Goal: Task Accomplishment & Management: Complete application form

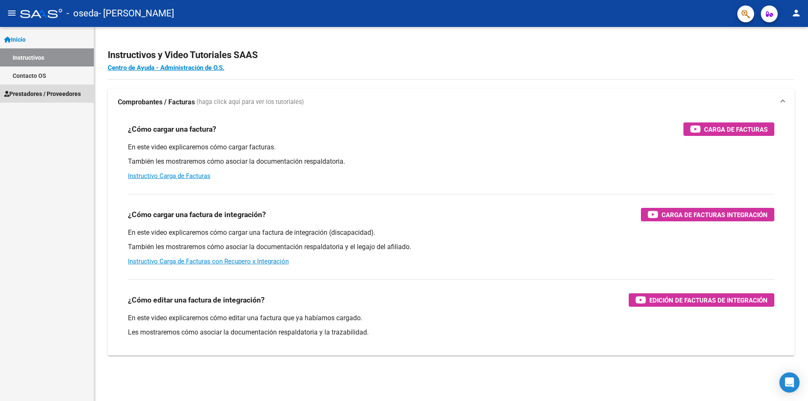
click at [36, 89] on span "Prestadores / Proveedores" at bounding box center [42, 93] width 77 height 9
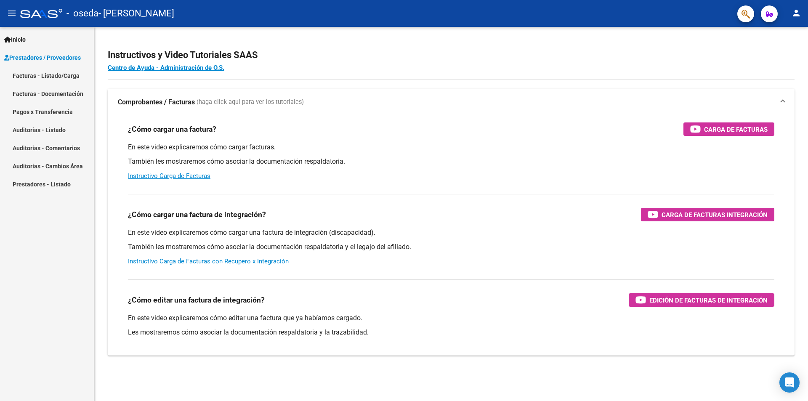
click at [62, 74] on link "Facturas - Listado/Carga" at bounding box center [47, 75] width 94 height 18
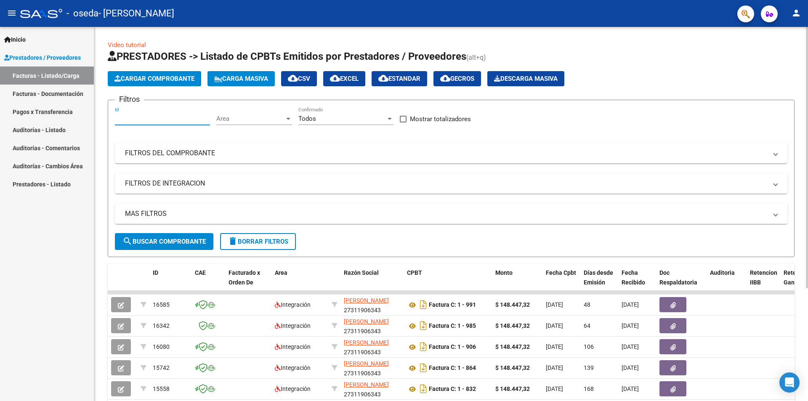
click at [147, 115] on input "Id" at bounding box center [162, 119] width 95 height 8
click at [144, 70] on app-list-header "PRESTADORES -> Listado de CPBTs Emitidos por Prestadores / Proveedores (alt+q) …" at bounding box center [451, 153] width 686 height 207
click at [145, 72] on button "Cargar Comprobante" at bounding box center [154, 78] width 93 height 15
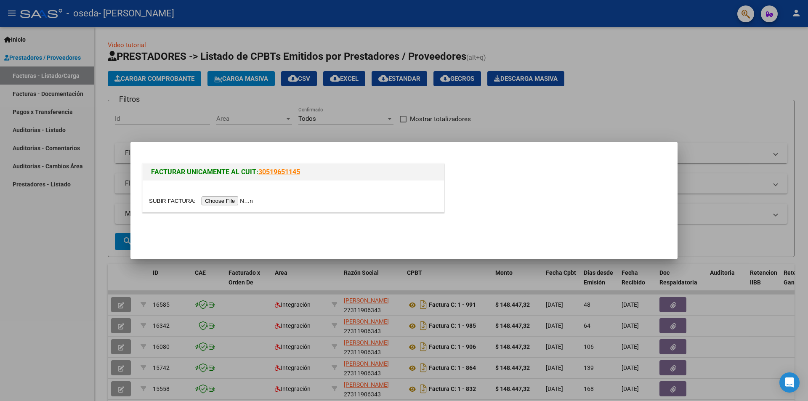
click at [219, 201] on input "file" at bounding box center [202, 200] width 106 height 9
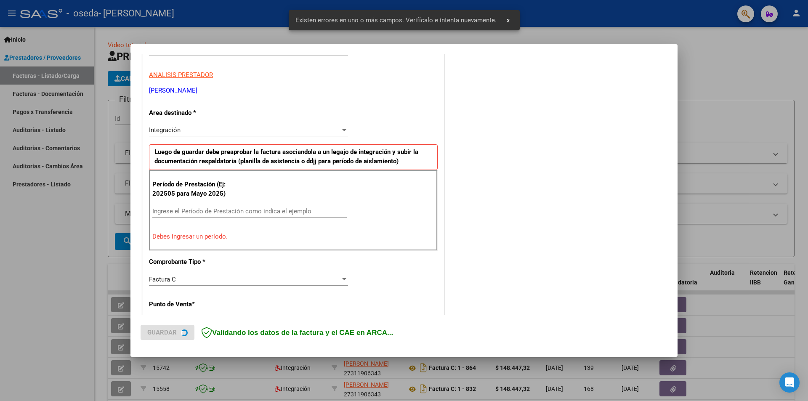
scroll to position [147, 0]
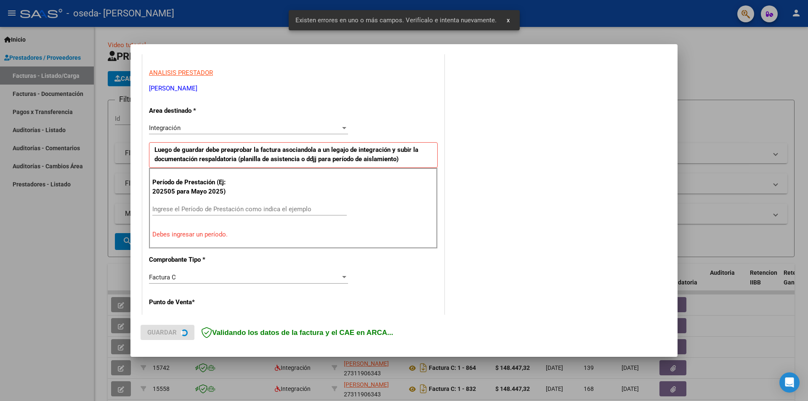
click at [200, 213] on div "Ingrese el Período de Prestación como indica el ejemplo" at bounding box center [249, 209] width 194 height 13
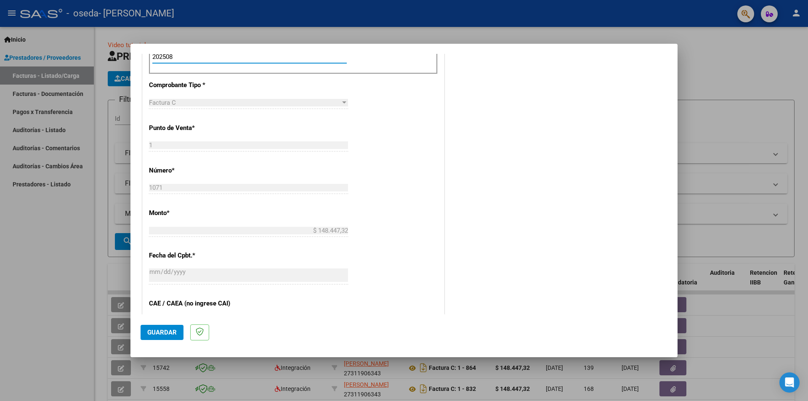
scroll to position [427, 0]
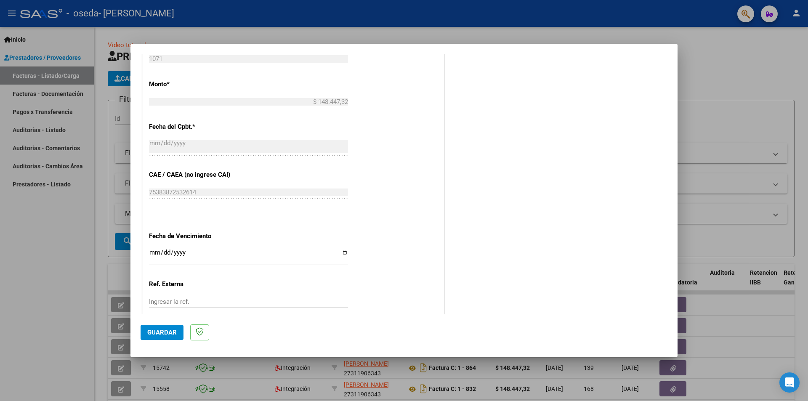
type input "202508"
click at [343, 253] on input "Ingresar la fecha" at bounding box center [248, 255] width 199 height 13
type input "2025-09-30"
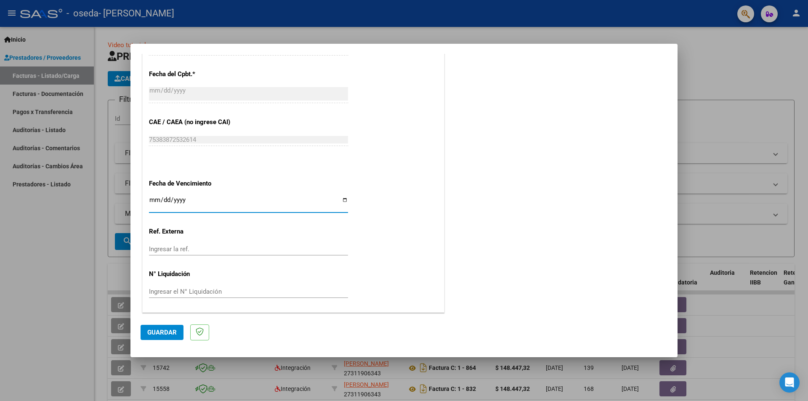
click at [166, 335] on span "Guardar" at bounding box center [161, 332] width 29 height 8
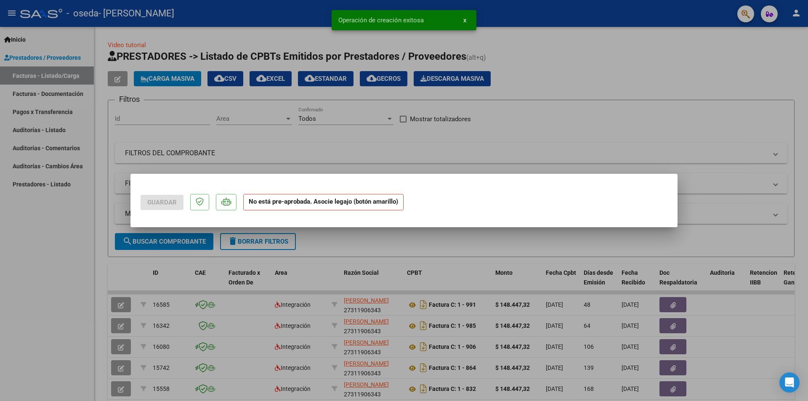
scroll to position [0, 0]
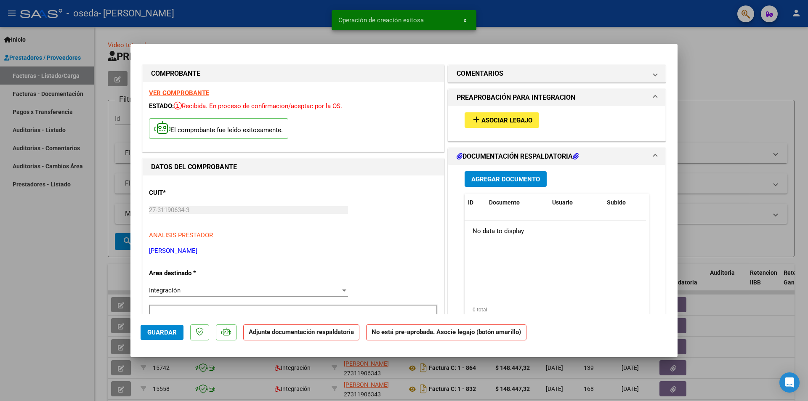
click at [508, 184] on button "Agregar Documento" at bounding box center [505, 179] width 82 height 16
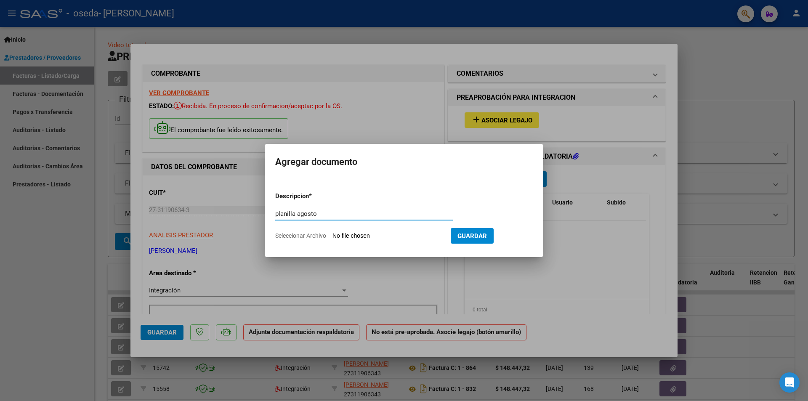
type input "planilla agosto"
click at [359, 236] on input "Seleccionar Archivo" at bounding box center [387, 236] width 111 height 8
type input "C:\fakepath\8.2025 planilla agosto CUARTEROLO IGNACIO .pdf"
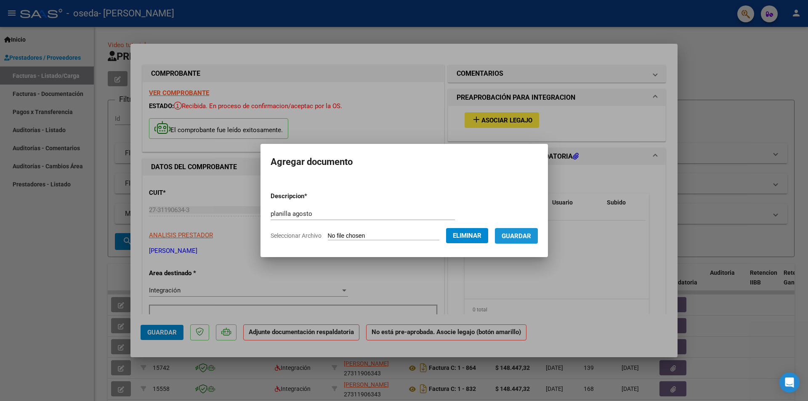
click at [515, 242] on button "Guardar" at bounding box center [516, 236] width 43 height 16
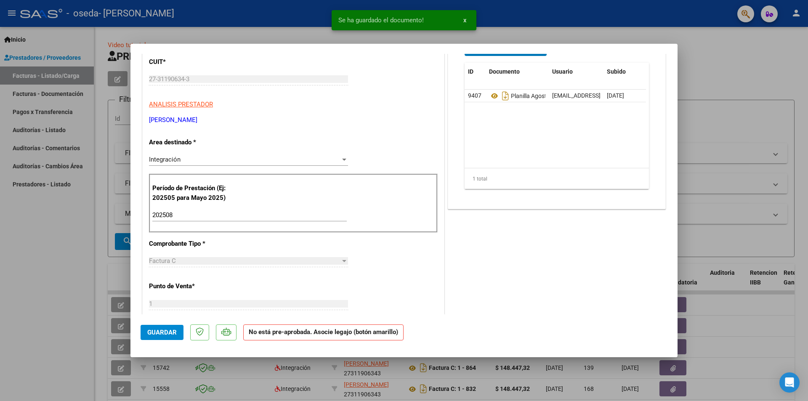
scroll to position [281, 0]
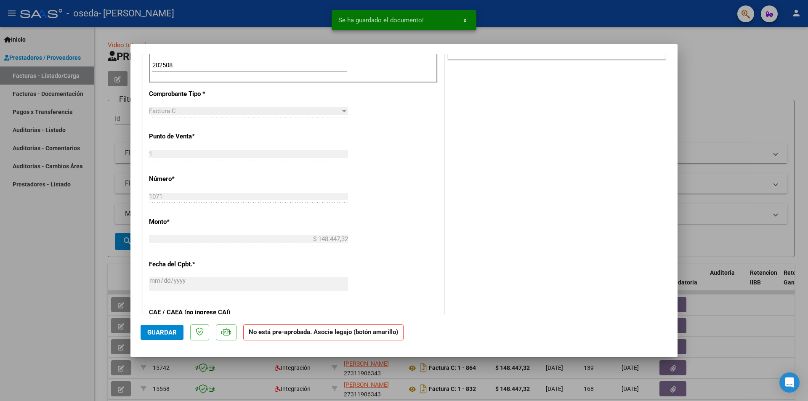
click at [171, 328] on span "Guardar" at bounding box center [161, 332] width 29 height 8
click at [705, 64] on div at bounding box center [404, 200] width 808 height 401
type input "$ 0,00"
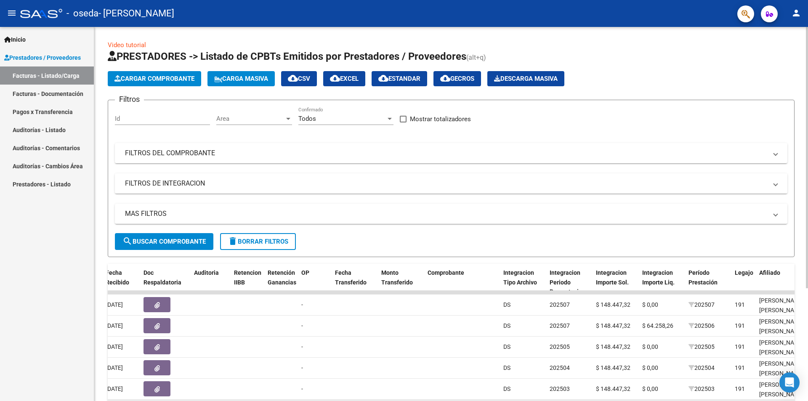
scroll to position [140, 0]
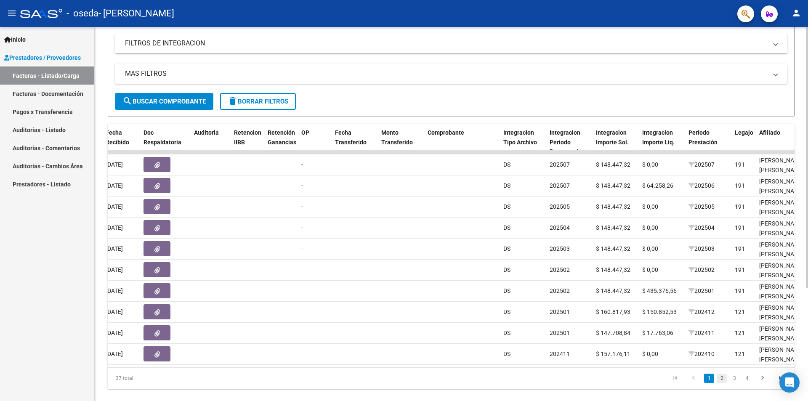
click at [721, 383] on link "2" at bounding box center [721, 377] width 10 height 9
click at [721, 384] on div "37 total 1 2 3 4" at bounding box center [451, 378] width 686 height 21
click at [695, 384] on icon "go to previous page" at bounding box center [693, 379] width 11 height 10
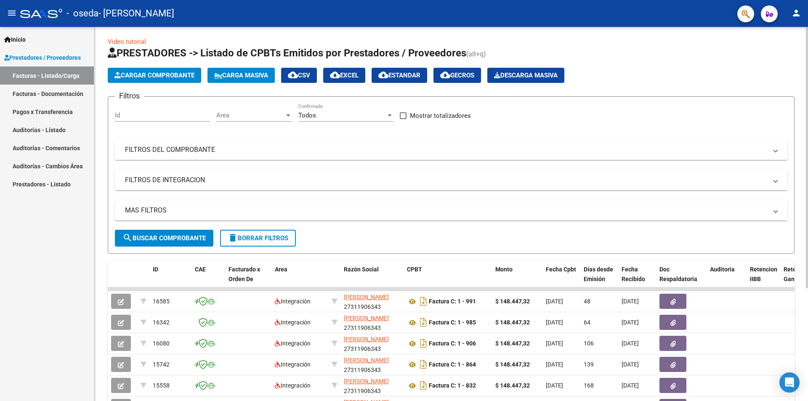
scroll to position [0, 0]
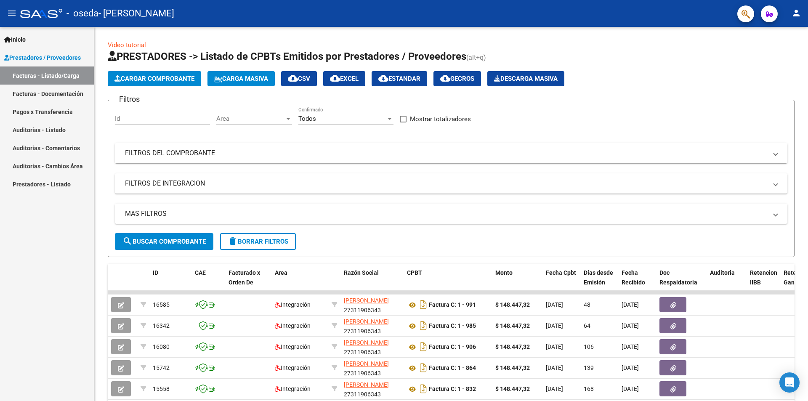
click at [73, 92] on link "Facturas - Documentación" at bounding box center [47, 94] width 94 height 18
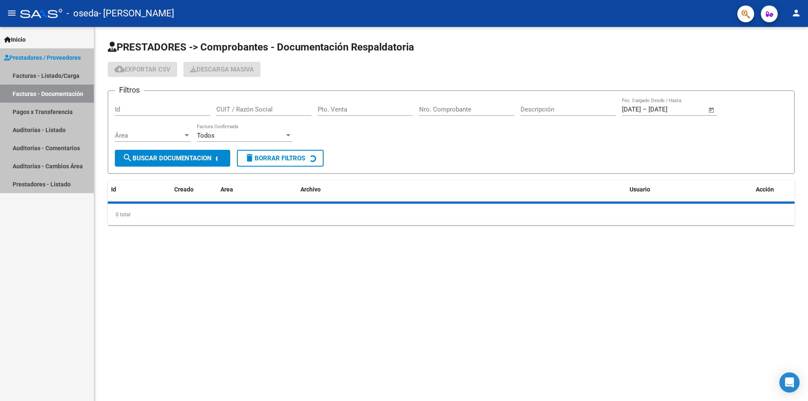
click at [73, 92] on link "Facturas - Documentación" at bounding box center [47, 94] width 94 height 18
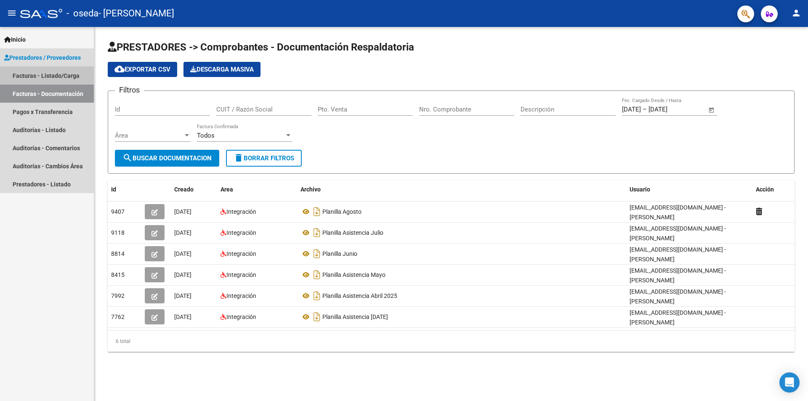
click at [57, 77] on link "Facturas - Listado/Carga" at bounding box center [47, 75] width 94 height 18
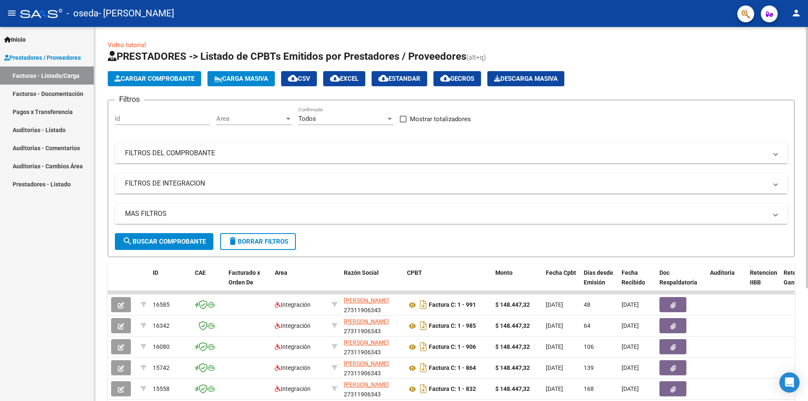
click at [183, 79] on span "Cargar Comprobante" at bounding box center [154, 79] width 80 height 8
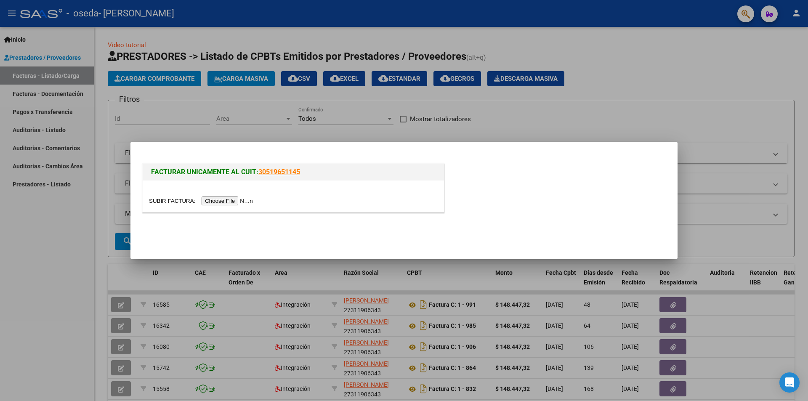
click at [251, 199] on input "file" at bounding box center [202, 200] width 106 height 9
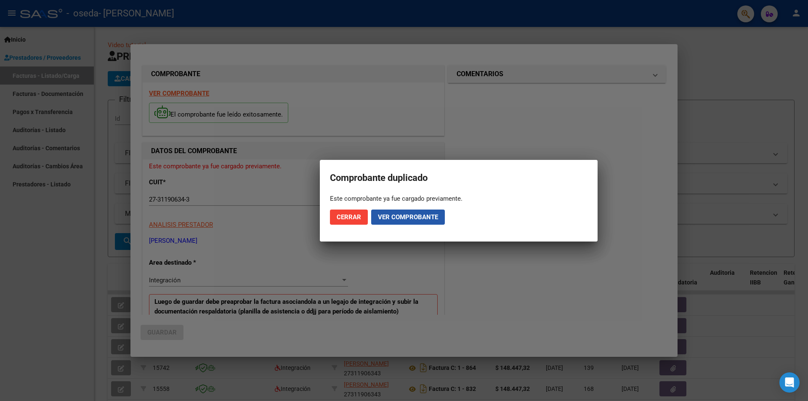
click at [413, 220] on span "Ver comprobante" at bounding box center [408, 217] width 60 height 8
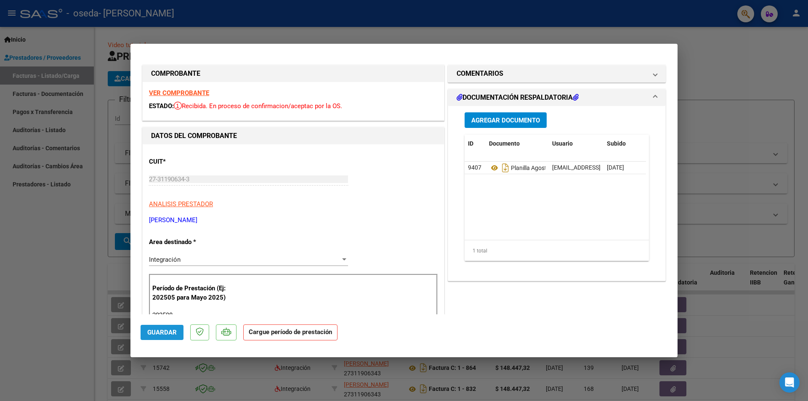
click at [165, 331] on span "Guardar" at bounding box center [161, 332] width 29 height 8
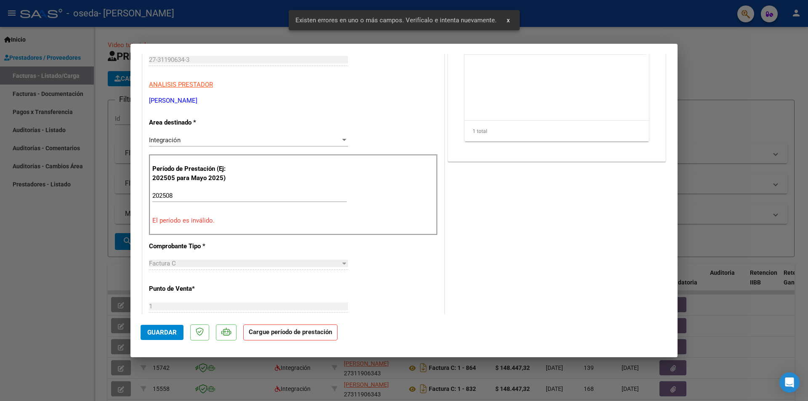
scroll to position [122, 0]
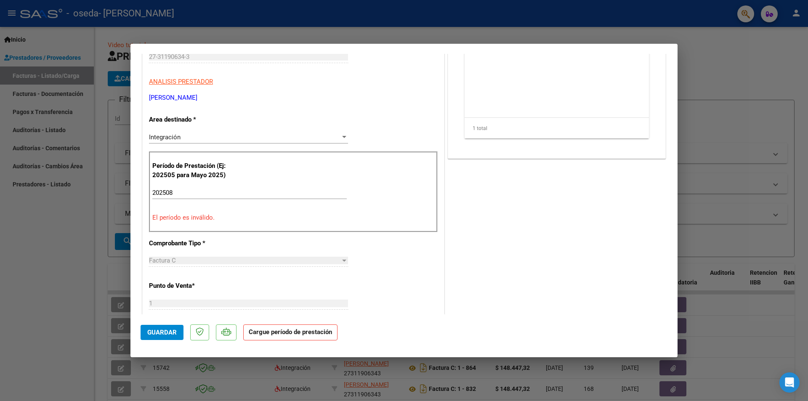
click at [698, 126] on div at bounding box center [404, 200] width 808 height 401
type input "$ 0,00"
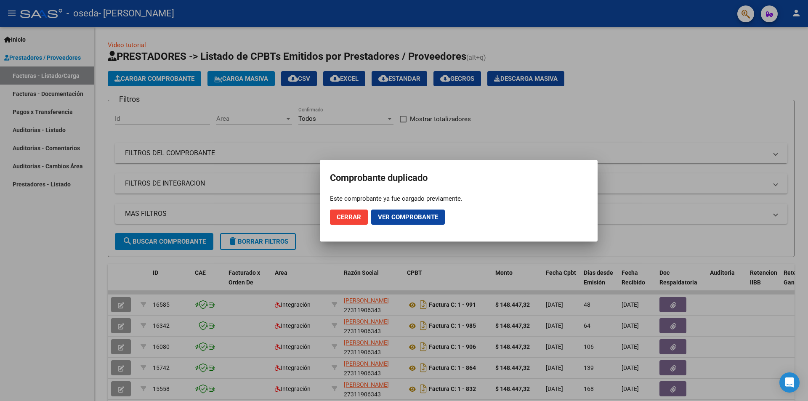
click at [389, 218] on span "Ver comprobante" at bounding box center [408, 217] width 60 height 8
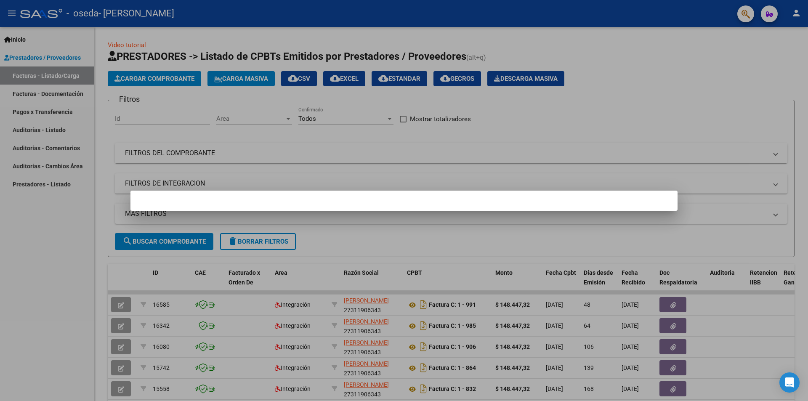
click at [84, 293] on div at bounding box center [404, 200] width 808 height 401
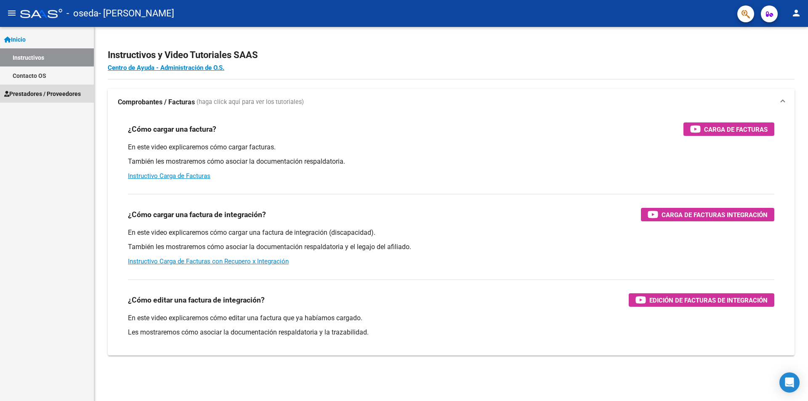
click at [65, 97] on span "Prestadores / Proveedores" at bounding box center [42, 93] width 77 height 9
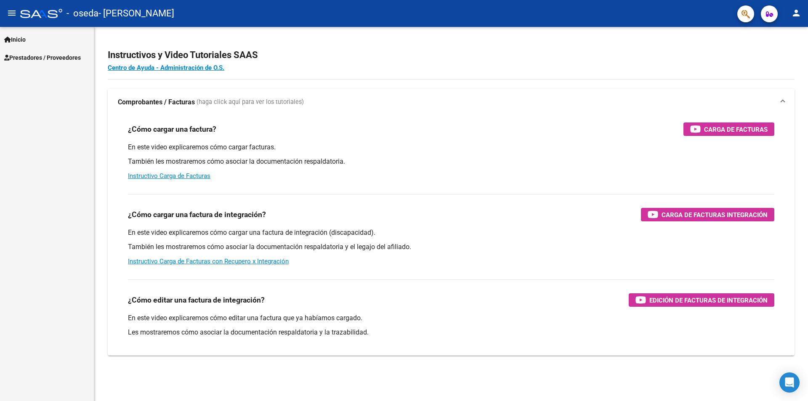
click at [35, 55] on span "Prestadores / Proveedores" at bounding box center [42, 57] width 77 height 9
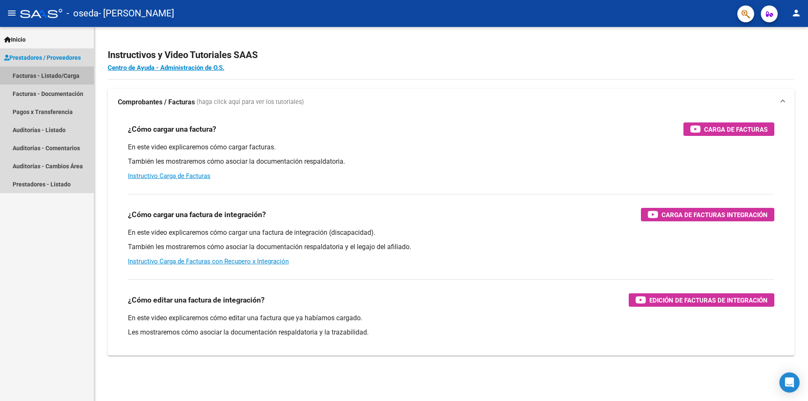
click at [44, 81] on link "Facturas - Listado/Carga" at bounding box center [47, 75] width 94 height 18
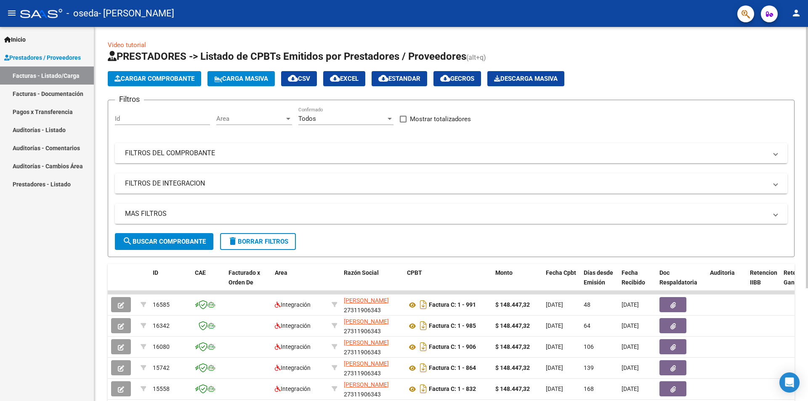
click at [197, 240] on span "search Buscar Comprobante" at bounding box center [163, 242] width 83 height 8
click at [35, 97] on link "Facturas - Documentación" at bounding box center [47, 94] width 94 height 18
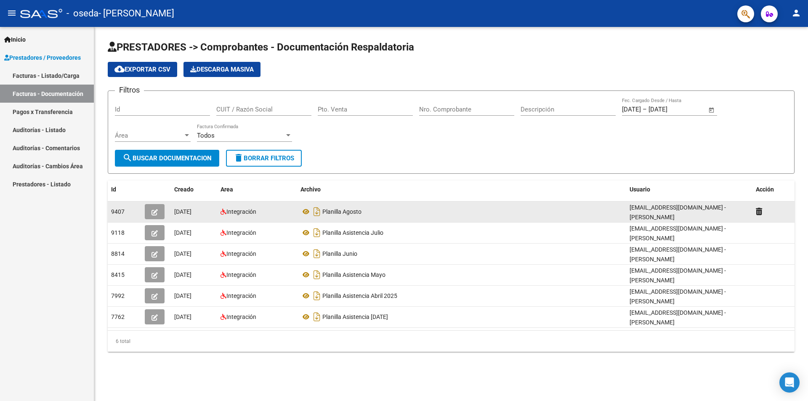
click at [154, 214] on icon "button" at bounding box center [154, 212] width 6 height 6
click at [763, 214] on div at bounding box center [772, 212] width 35 height 10
click at [757, 210] on icon at bounding box center [758, 211] width 6 height 8
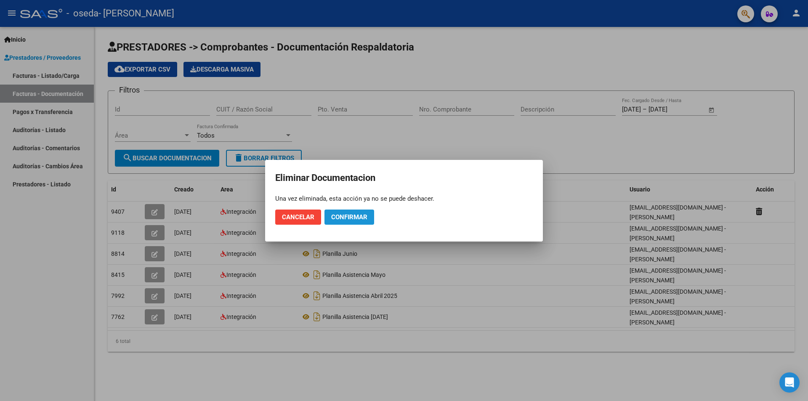
click at [360, 215] on span "Confirmar" at bounding box center [349, 217] width 36 height 8
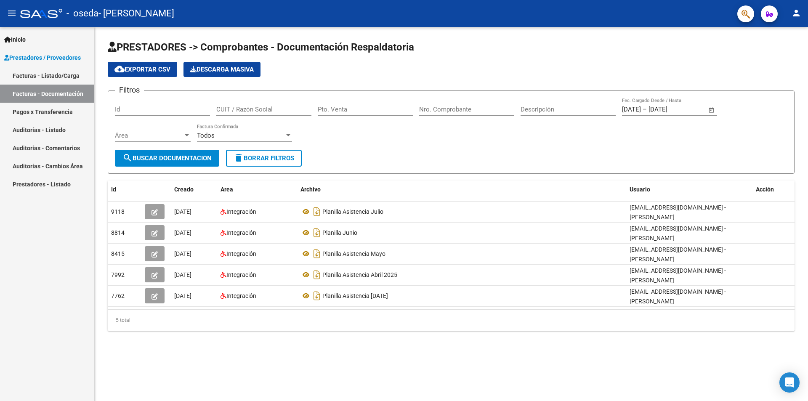
click at [41, 56] on span "Prestadores / Proveedores" at bounding box center [42, 57] width 77 height 9
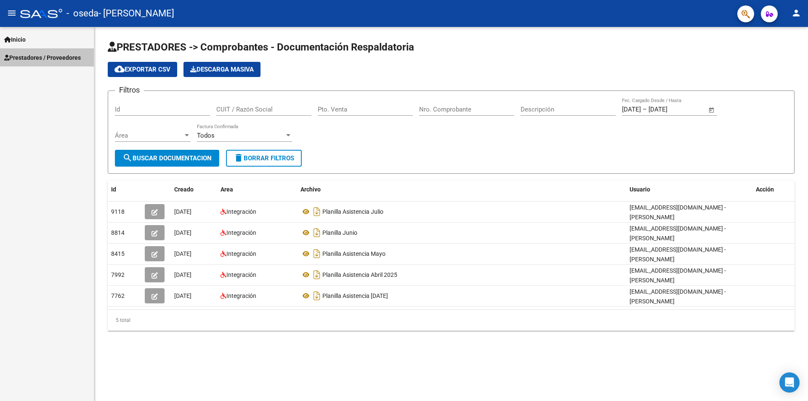
click at [41, 56] on span "Prestadores / Proveedores" at bounding box center [42, 57] width 77 height 9
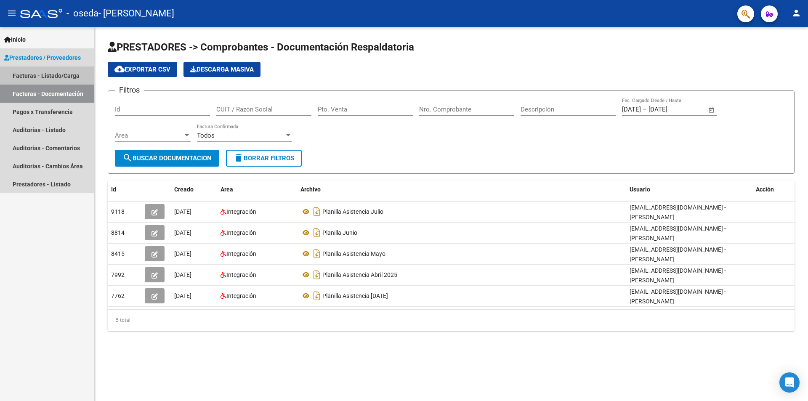
click at [60, 76] on link "Facturas - Listado/Carga" at bounding box center [47, 75] width 94 height 18
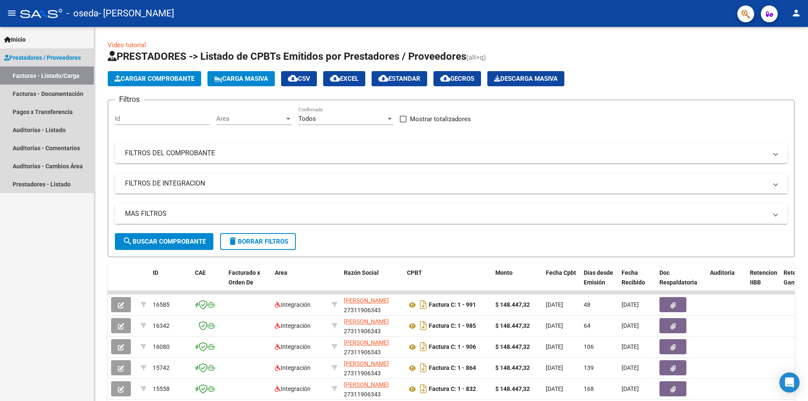
click at [72, 56] on span "Prestadores / Proveedores" at bounding box center [42, 57] width 77 height 9
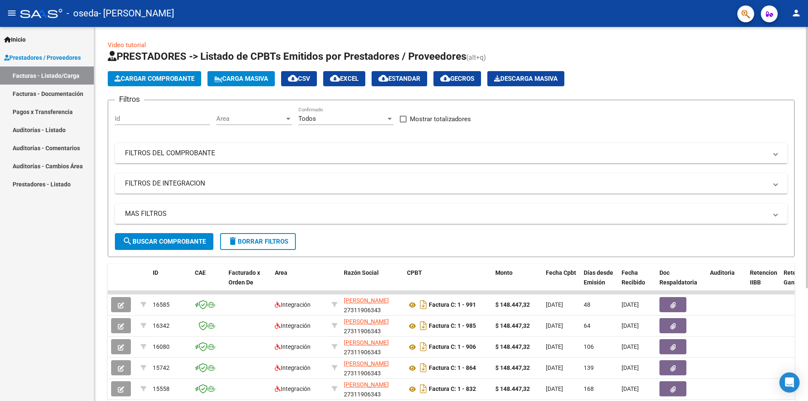
click at [196, 85] on button "Cargar Comprobante" at bounding box center [154, 78] width 93 height 15
click at [172, 81] on span "Cargar Comprobante" at bounding box center [154, 79] width 80 height 8
click at [172, 82] on span "Cargar Comprobante" at bounding box center [154, 79] width 80 height 8
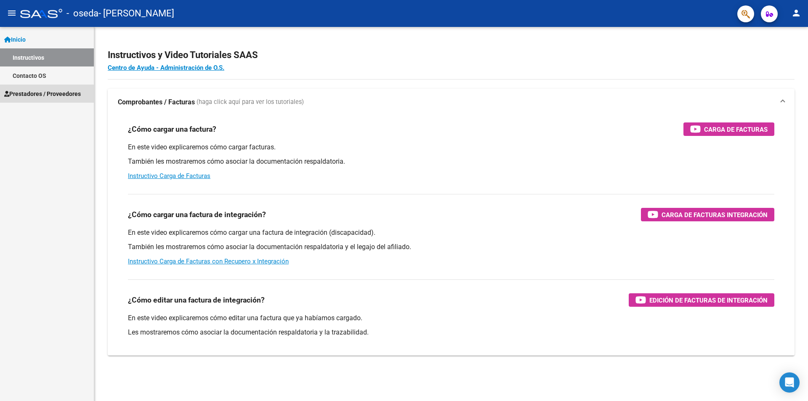
click at [47, 98] on span "Prestadores / Proveedores" at bounding box center [42, 93] width 77 height 9
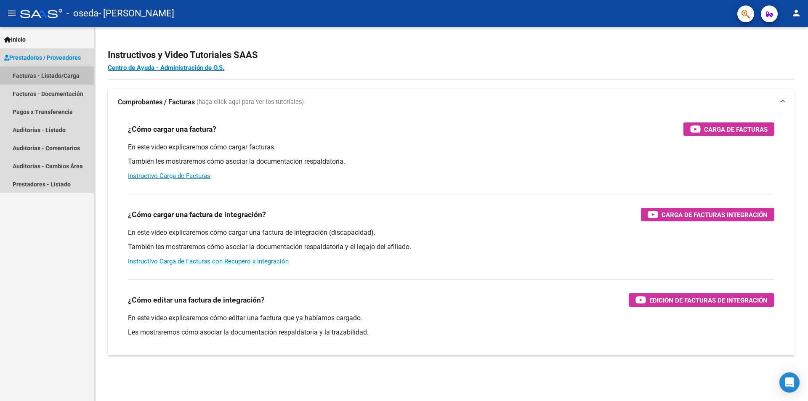
click at [72, 80] on link "Facturas - Listado/Carga" at bounding box center [47, 75] width 94 height 18
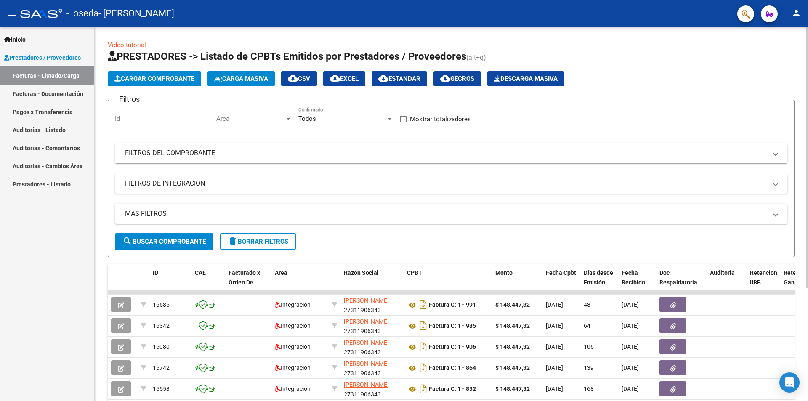
click at [159, 76] on span "Cargar Comprobante" at bounding box center [154, 79] width 80 height 8
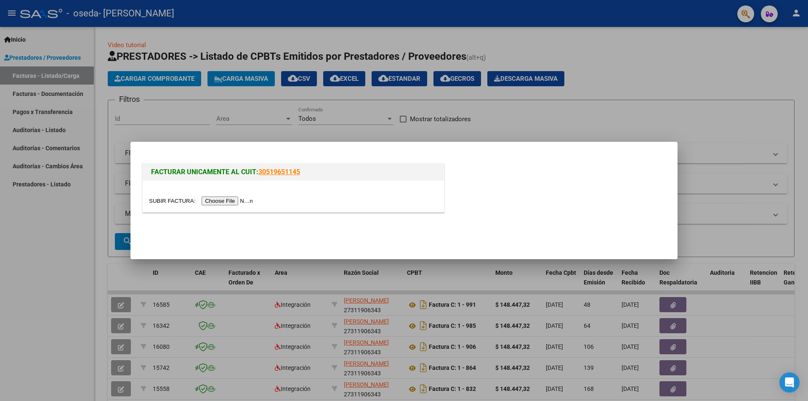
click at [218, 200] on input "file" at bounding box center [202, 200] width 106 height 9
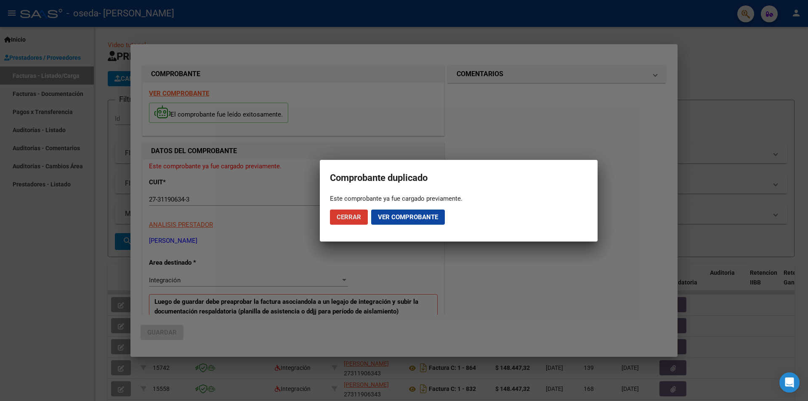
click at [361, 217] on button "Cerrar" at bounding box center [349, 216] width 38 height 15
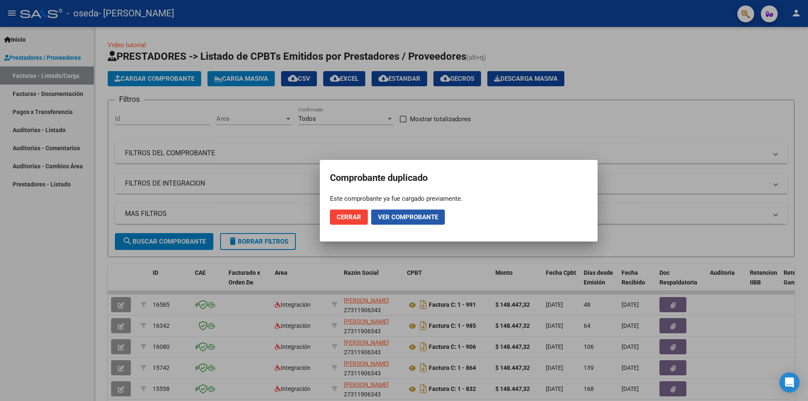
click at [408, 222] on button "Ver comprobante" at bounding box center [408, 216] width 74 height 15
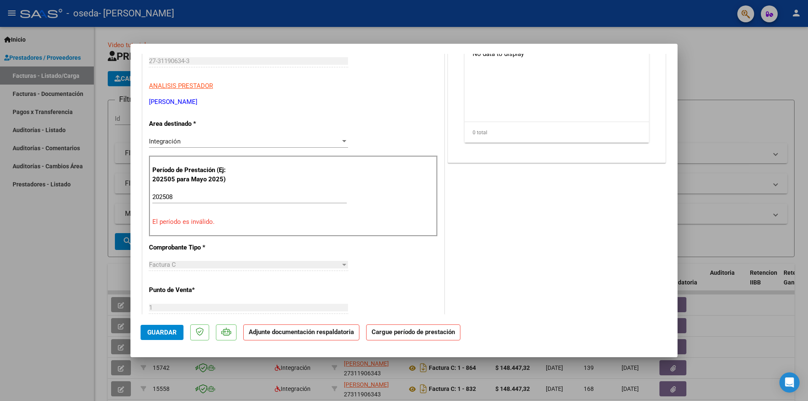
scroll to position [140, 0]
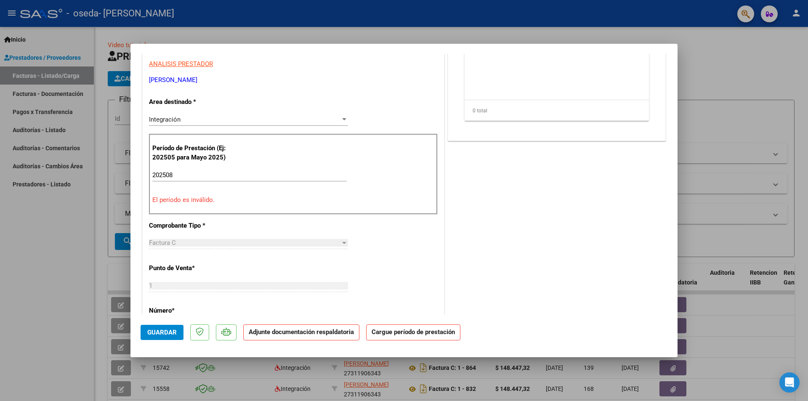
click at [221, 176] on input "202508" at bounding box center [249, 175] width 194 height 8
type input "2"
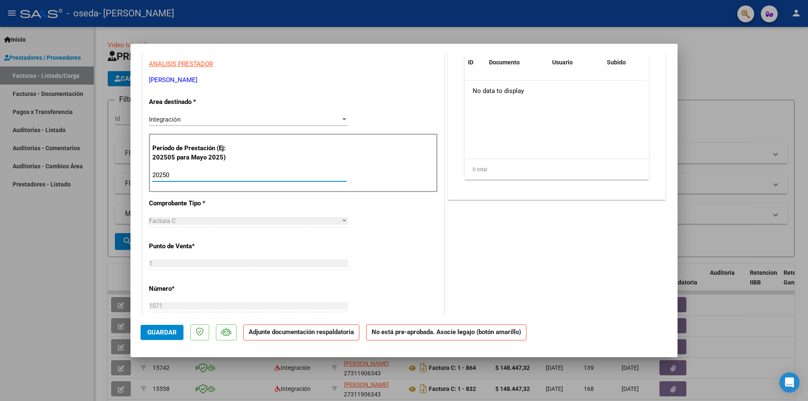
type input "202508"
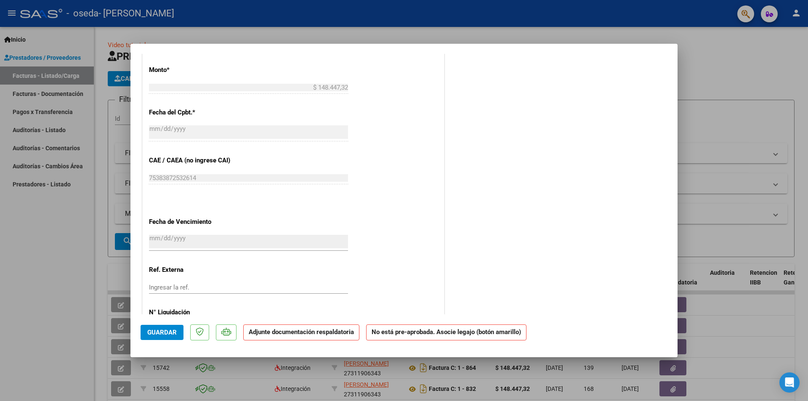
scroll to position [421, 0]
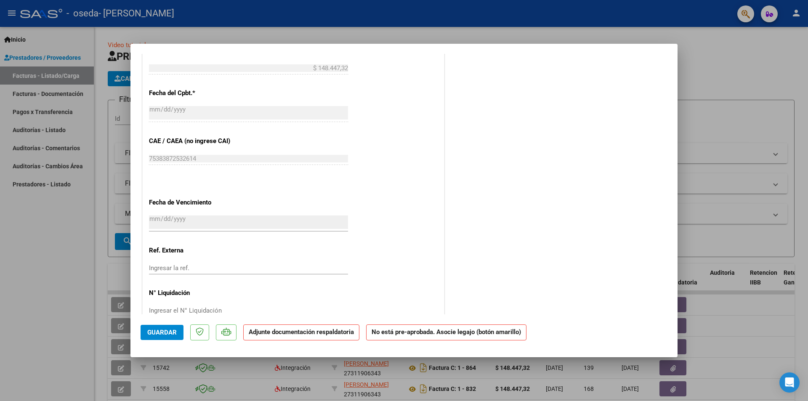
click at [168, 336] on span "Guardar" at bounding box center [161, 332] width 29 height 8
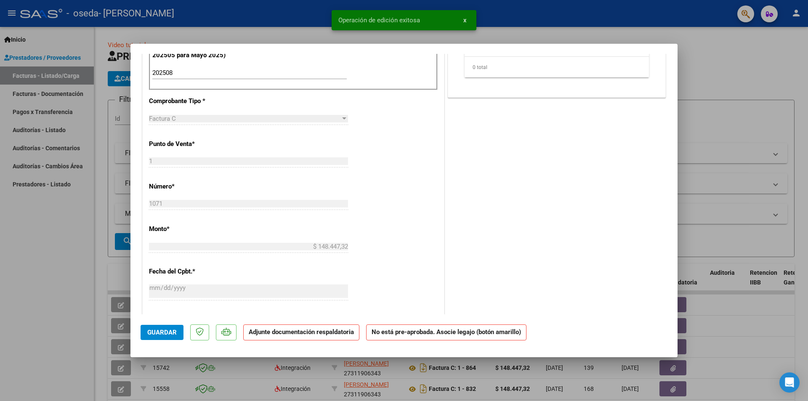
scroll to position [440, 0]
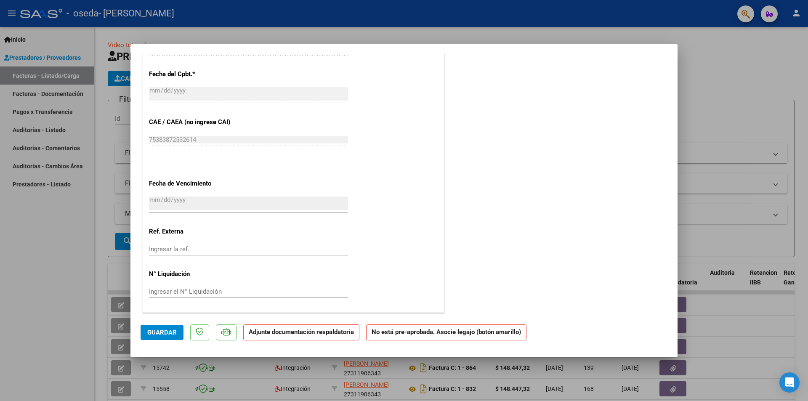
click at [162, 331] on span "Guardar" at bounding box center [161, 332] width 29 height 8
click at [257, 334] on strong "Adjunte documentación respaldatoria" at bounding box center [301, 332] width 105 height 8
click at [720, 130] on div at bounding box center [404, 200] width 808 height 401
type input "$ 0,00"
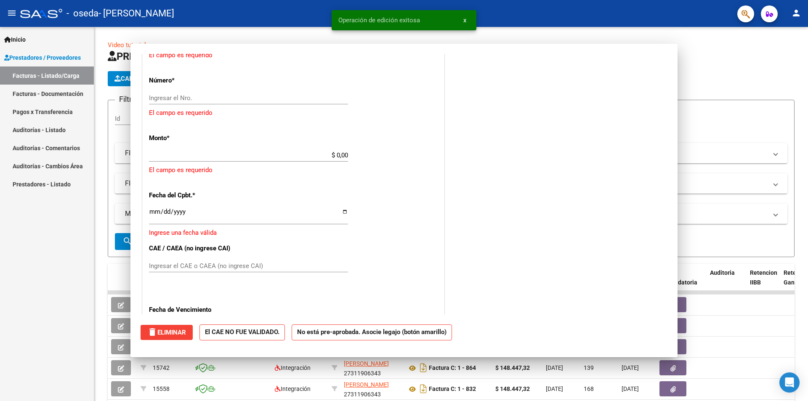
scroll to position [546, 0]
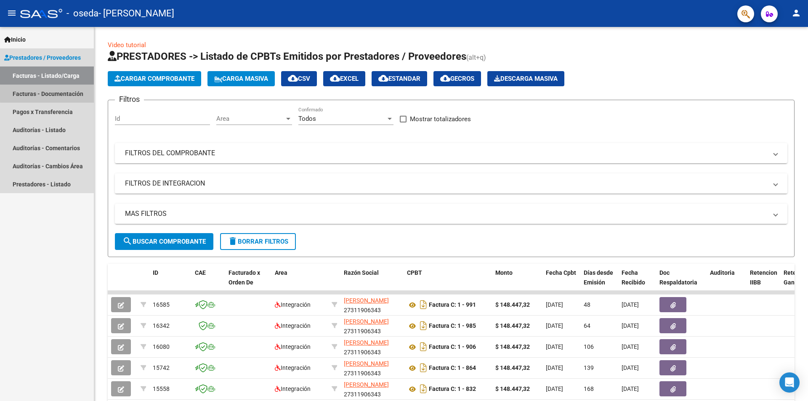
click at [78, 93] on link "Facturas - Documentación" at bounding box center [47, 94] width 94 height 18
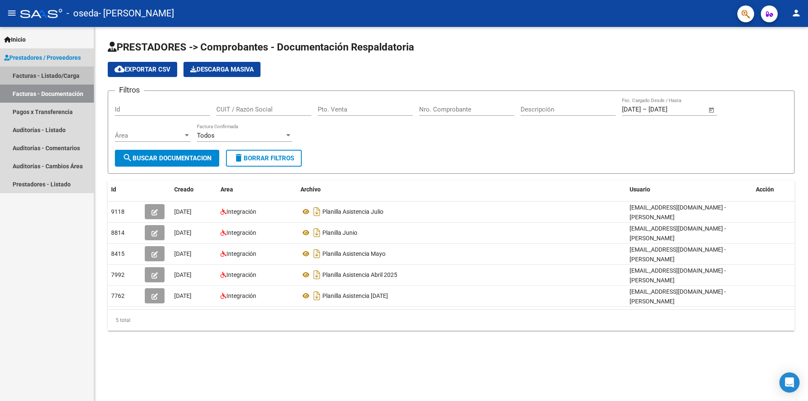
click at [81, 74] on link "Facturas - Listado/Carga" at bounding box center [47, 75] width 94 height 18
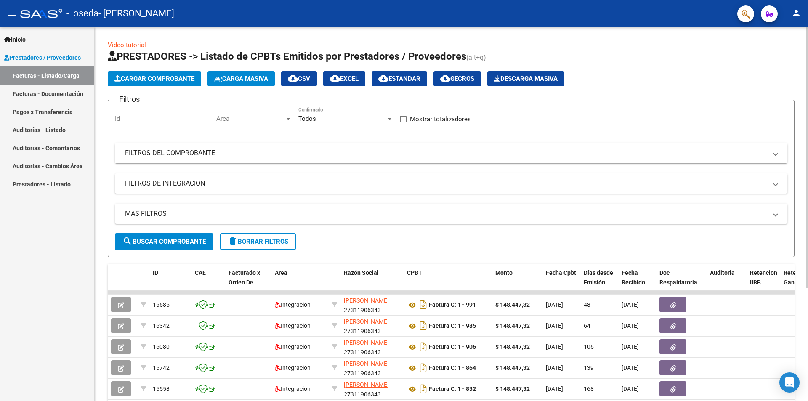
click at [200, 77] on button "Cargar Comprobante" at bounding box center [154, 78] width 93 height 15
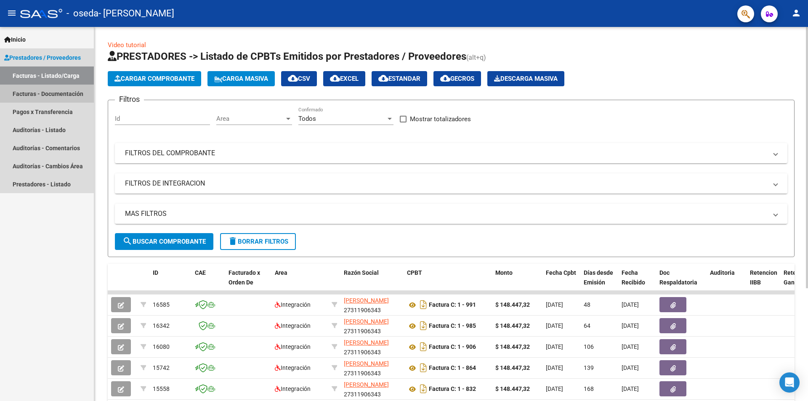
click at [45, 94] on link "Facturas - Documentación" at bounding box center [47, 94] width 94 height 18
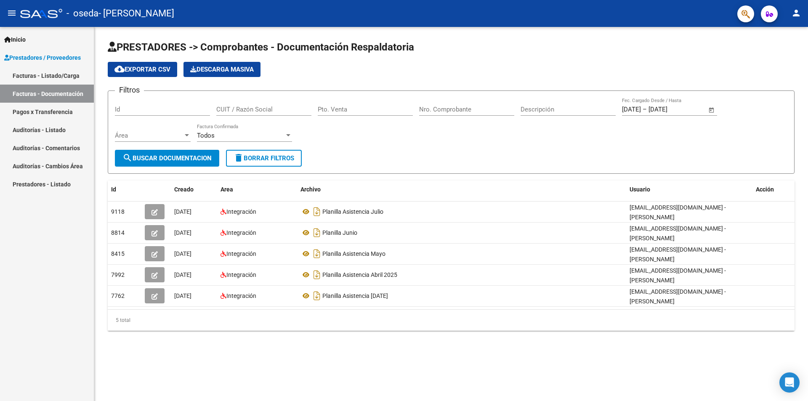
click at [185, 162] on span "search Buscar Documentacion" at bounding box center [166, 158] width 89 height 8
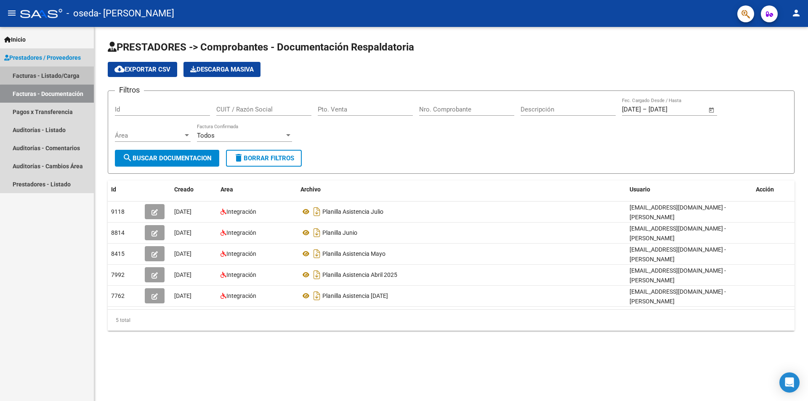
click at [63, 69] on link "Facturas - Listado/Carga" at bounding box center [47, 75] width 94 height 18
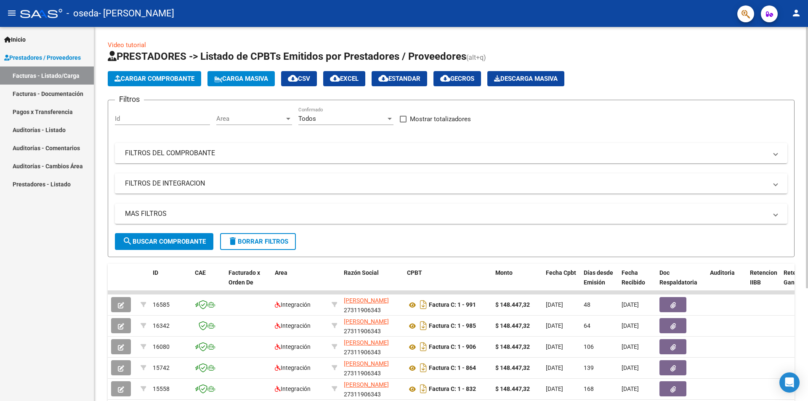
click at [178, 76] on span "Cargar Comprobante" at bounding box center [154, 79] width 80 height 8
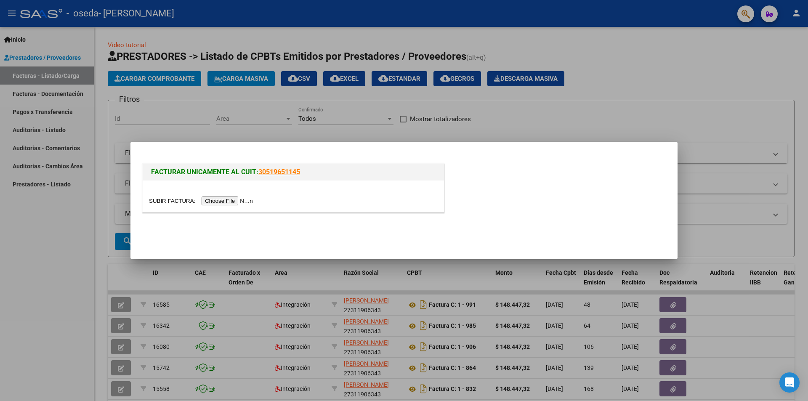
click at [233, 199] on input "file" at bounding box center [202, 200] width 106 height 9
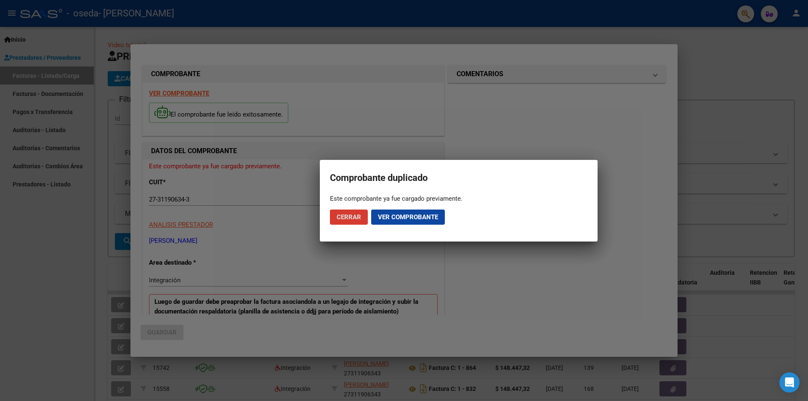
click at [423, 214] on span "Ver comprobante" at bounding box center [408, 217] width 60 height 8
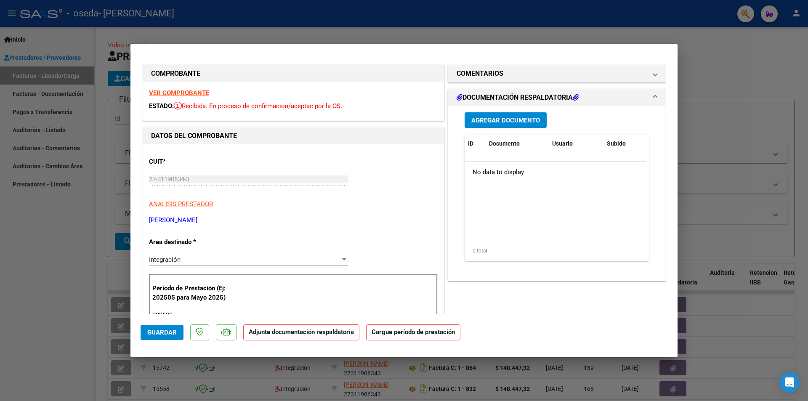
click at [510, 128] on button "Agregar Documento" at bounding box center [505, 120] width 82 height 16
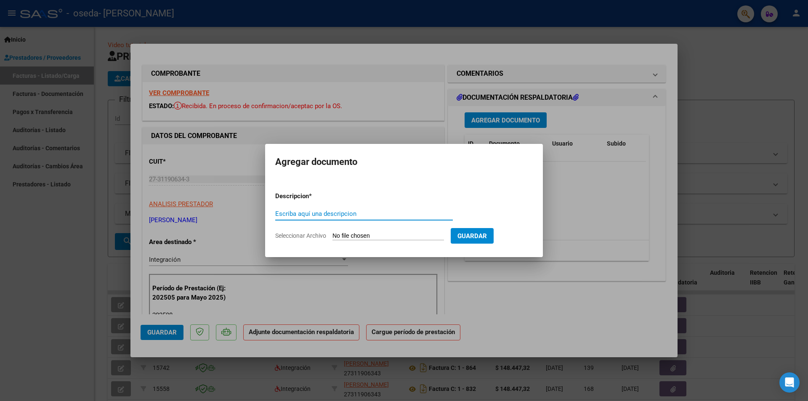
click at [334, 216] on input "Escriba aquí una descripcion" at bounding box center [363, 214] width 177 height 8
type input "PLANILLA ASISTENCIA AGOSTO"
click at [357, 236] on input "Seleccionar Archivo" at bounding box center [387, 236] width 111 height 8
type input "C:\fakepath\8.2025 planilla agosto CUARTEROLO IGNACIO .pdf"
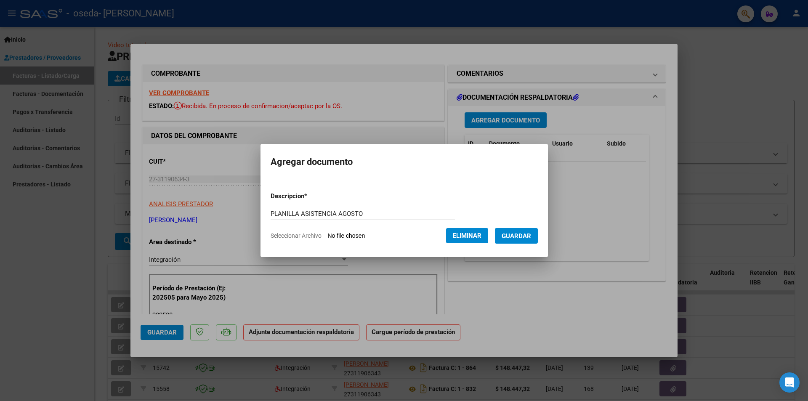
click at [529, 244] on form "Descripcion * PLANILLA ASISTENCIA AGOSTO Escriba aquí una descripcion Seleccion…" at bounding box center [403, 215] width 267 height 61
click at [533, 231] on button "Guardar" at bounding box center [516, 236] width 43 height 16
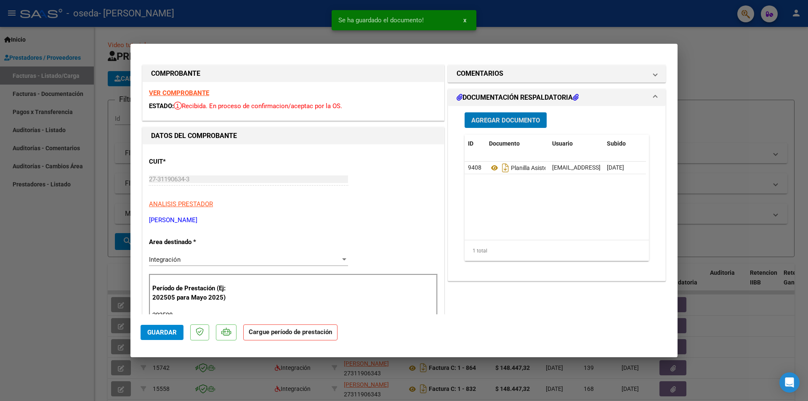
click at [150, 334] on span "Guardar" at bounding box center [161, 332] width 29 height 8
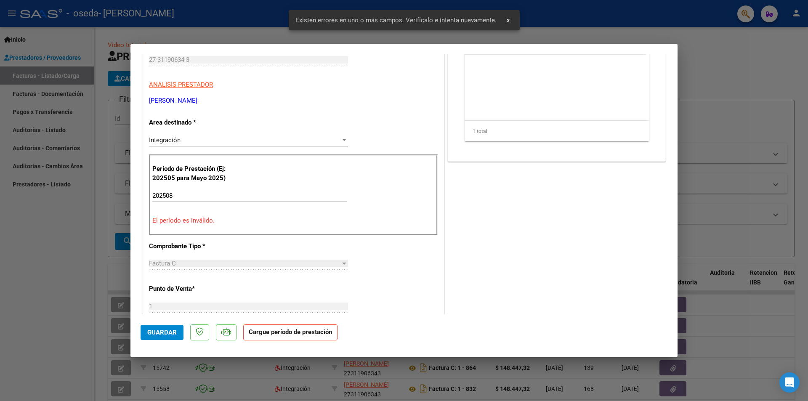
scroll to position [122, 0]
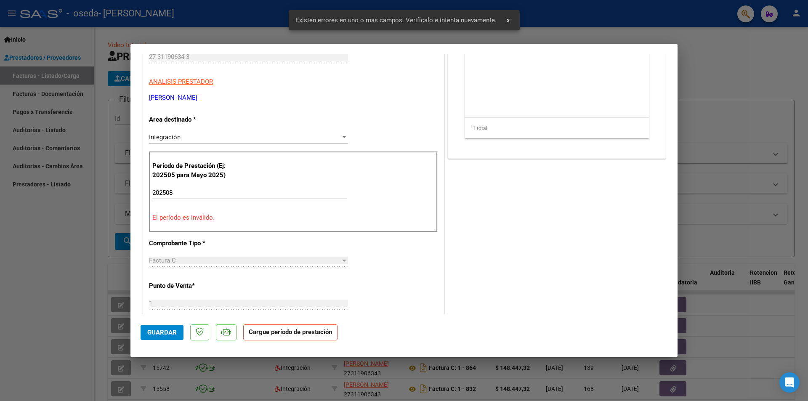
click at [150, 334] on span "Guardar" at bounding box center [161, 332] width 29 height 8
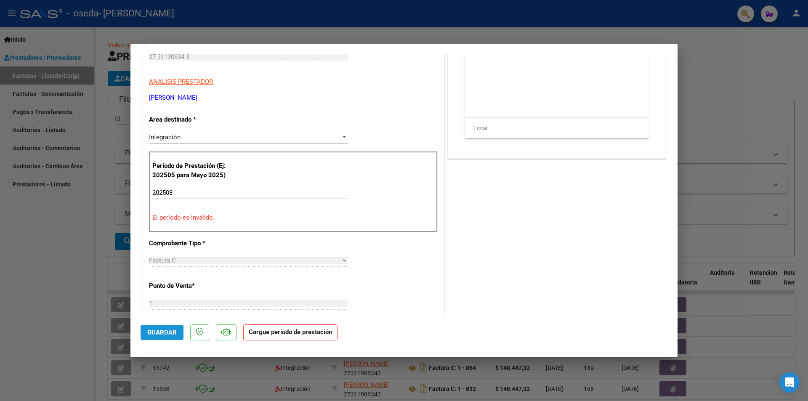
click at [161, 333] on span "Guardar" at bounding box center [161, 332] width 29 height 8
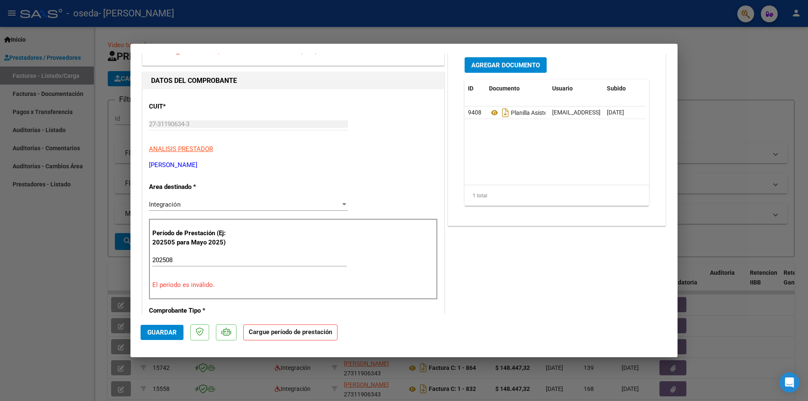
scroll to position [0, 0]
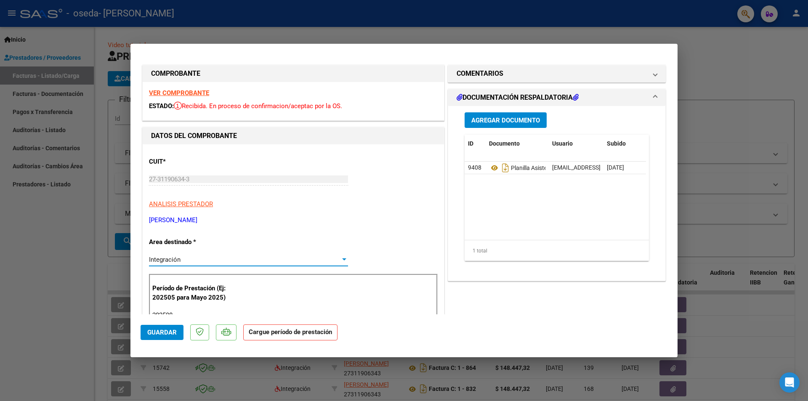
click at [323, 257] on div "Integración" at bounding box center [244, 260] width 191 height 8
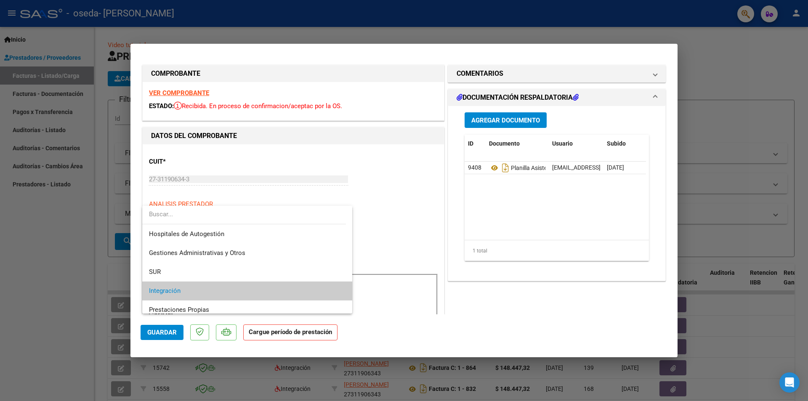
scroll to position [32, 0]
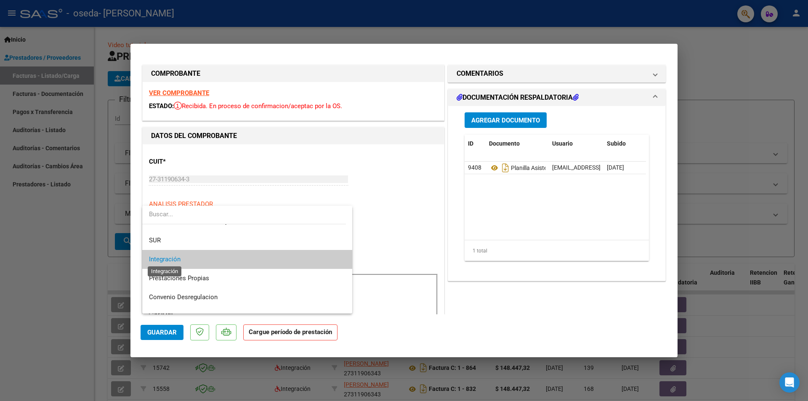
click at [163, 260] on span "Integración" at bounding box center [165, 259] width 32 height 8
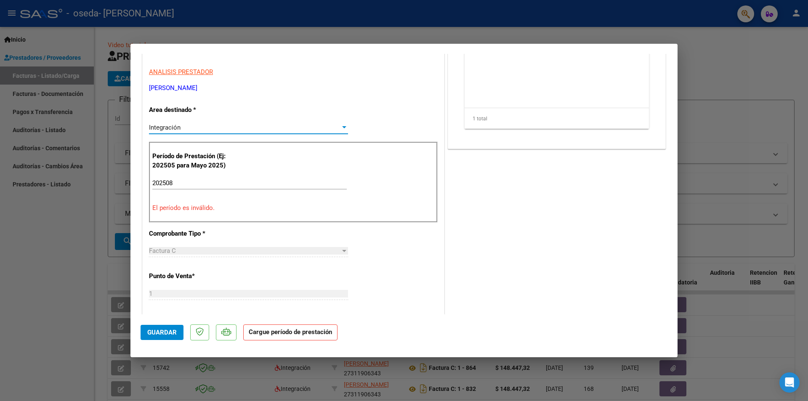
scroll to position [140, 0]
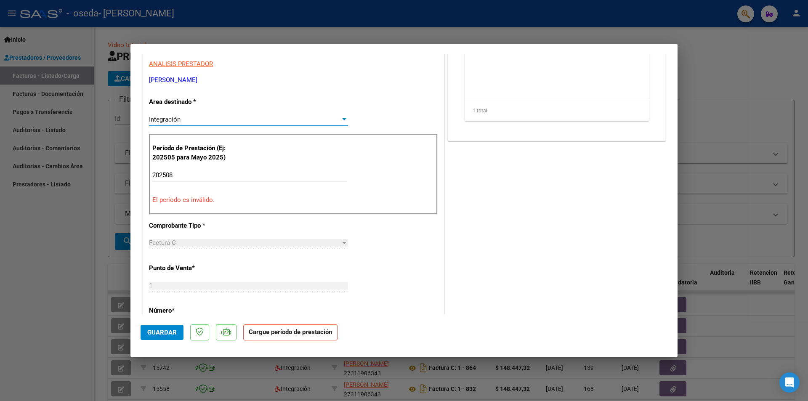
click at [191, 174] on input "202508" at bounding box center [249, 175] width 194 height 8
click at [710, 61] on div at bounding box center [404, 200] width 808 height 401
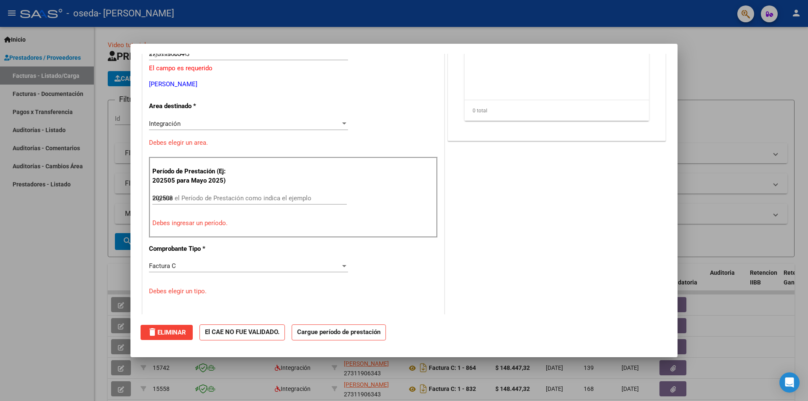
type input "$ 0,00"
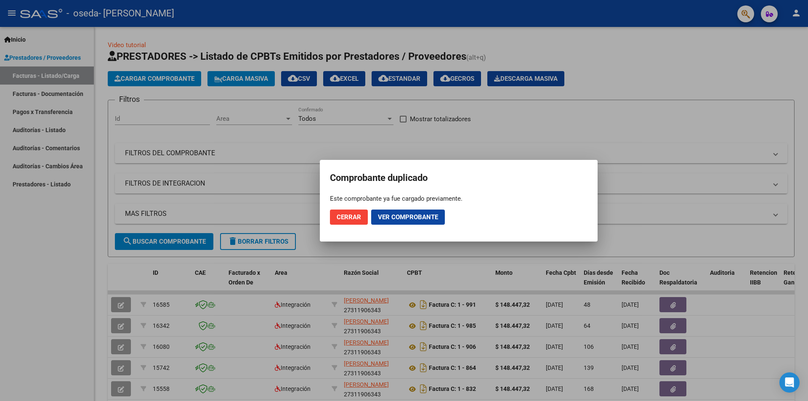
click at [361, 215] on button "Cerrar" at bounding box center [349, 216] width 38 height 15
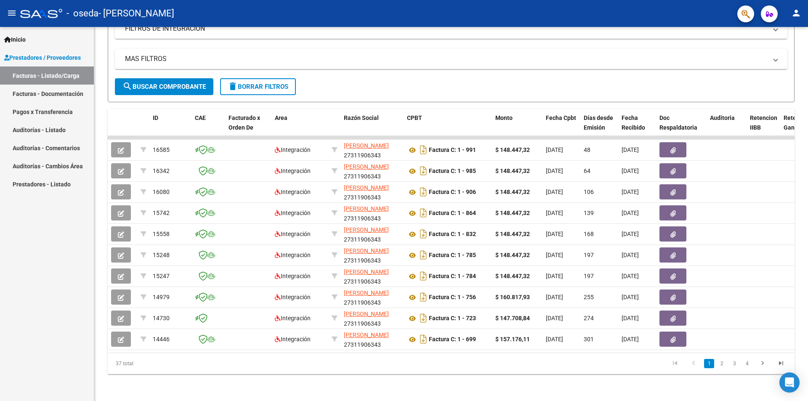
click at [66, 95] on link "Facturas - Documentación" at bounding box center [47, 94] width 94 height 18
